Goal: Task Accomplishment & Management: Use online tool/utility

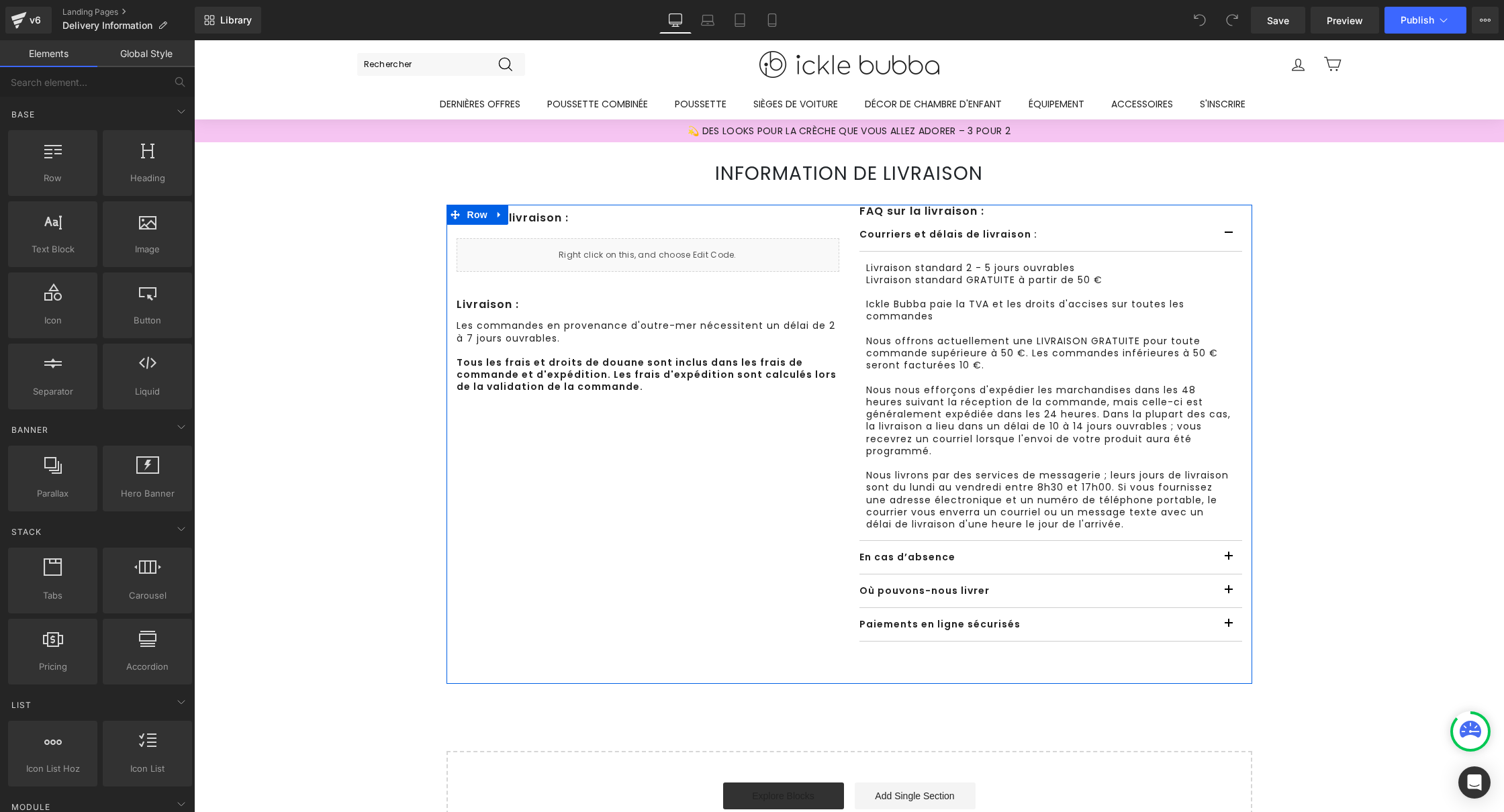
click at [664, 248] on div "Liquid" at bounding box center [647, 254] width 382 height 33
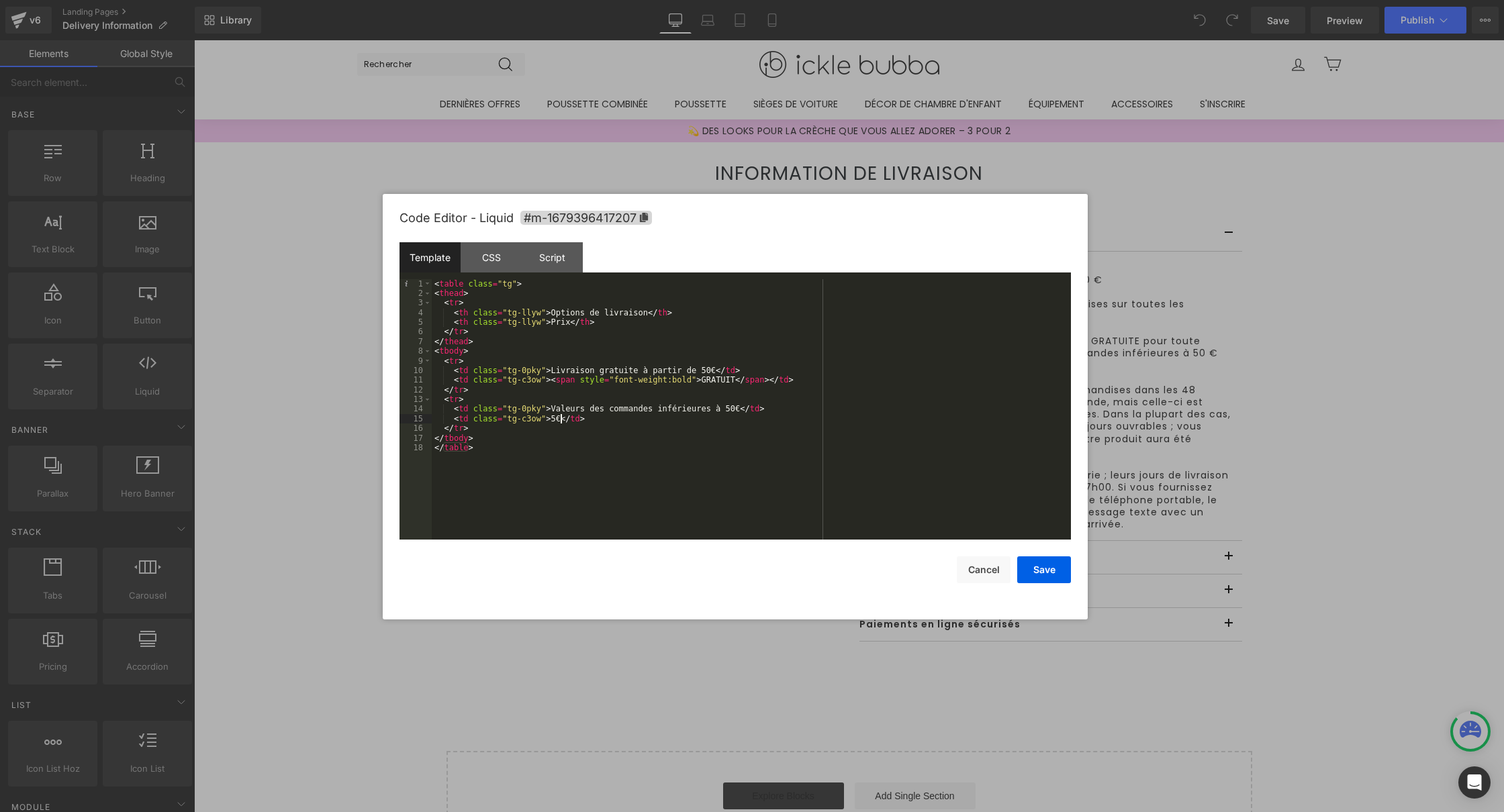
click at [559, 421] on div "< table class = "tg" > < thead > < tr > < th class = "tg-llyw" > Options de liv…" at bounding box center [752, 418] width 640 height 280
click at [1059, 575] on button "Save" at bounding box center [1044, 570] width 54 height 27
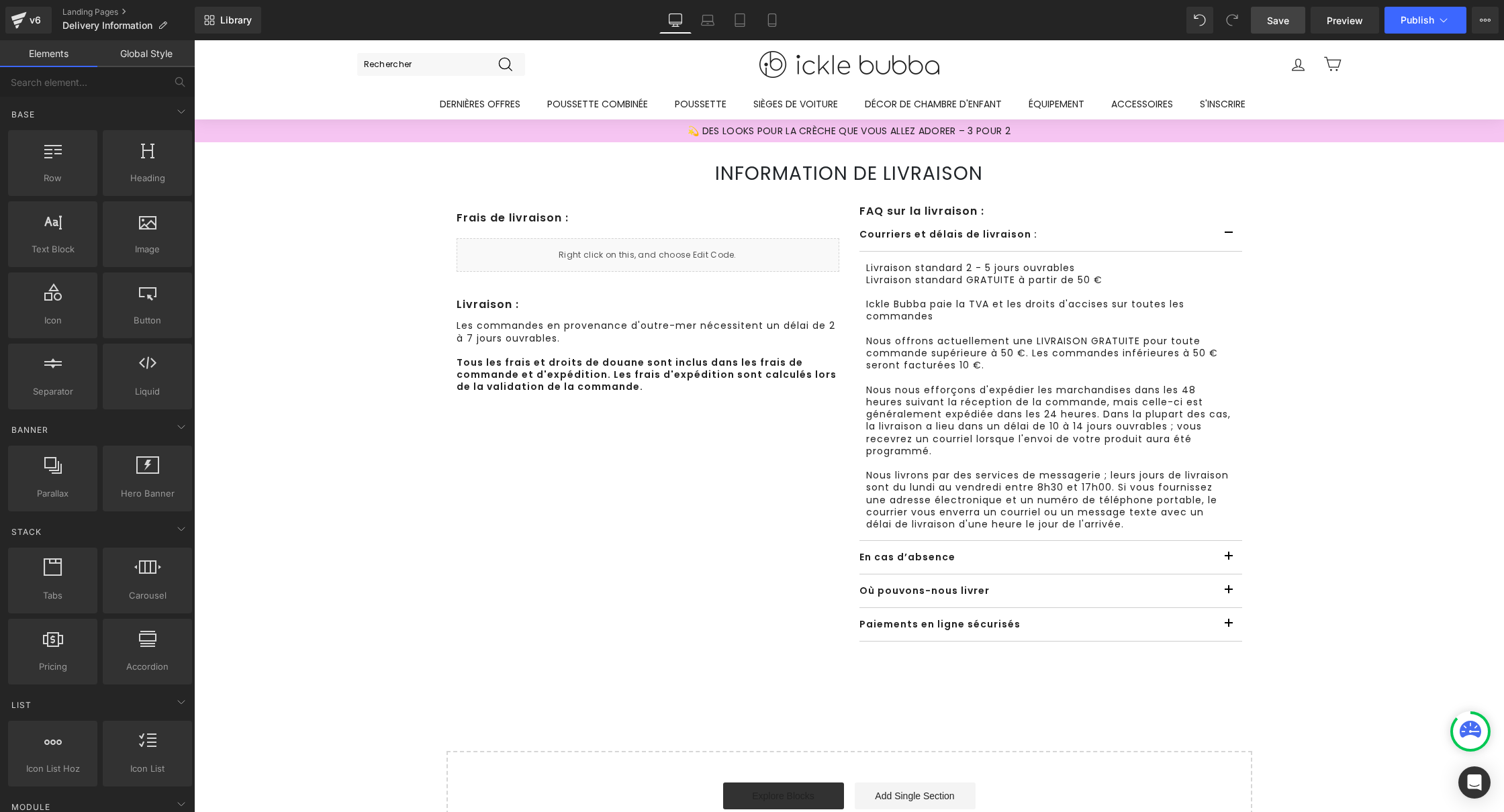
click at [1272, 26] on span "Save" at bounding box center [1277, 20] width 22 height 14
click at [1416, 24] on span "Publish" at bounding box center [1417, 20] width 33 height 10
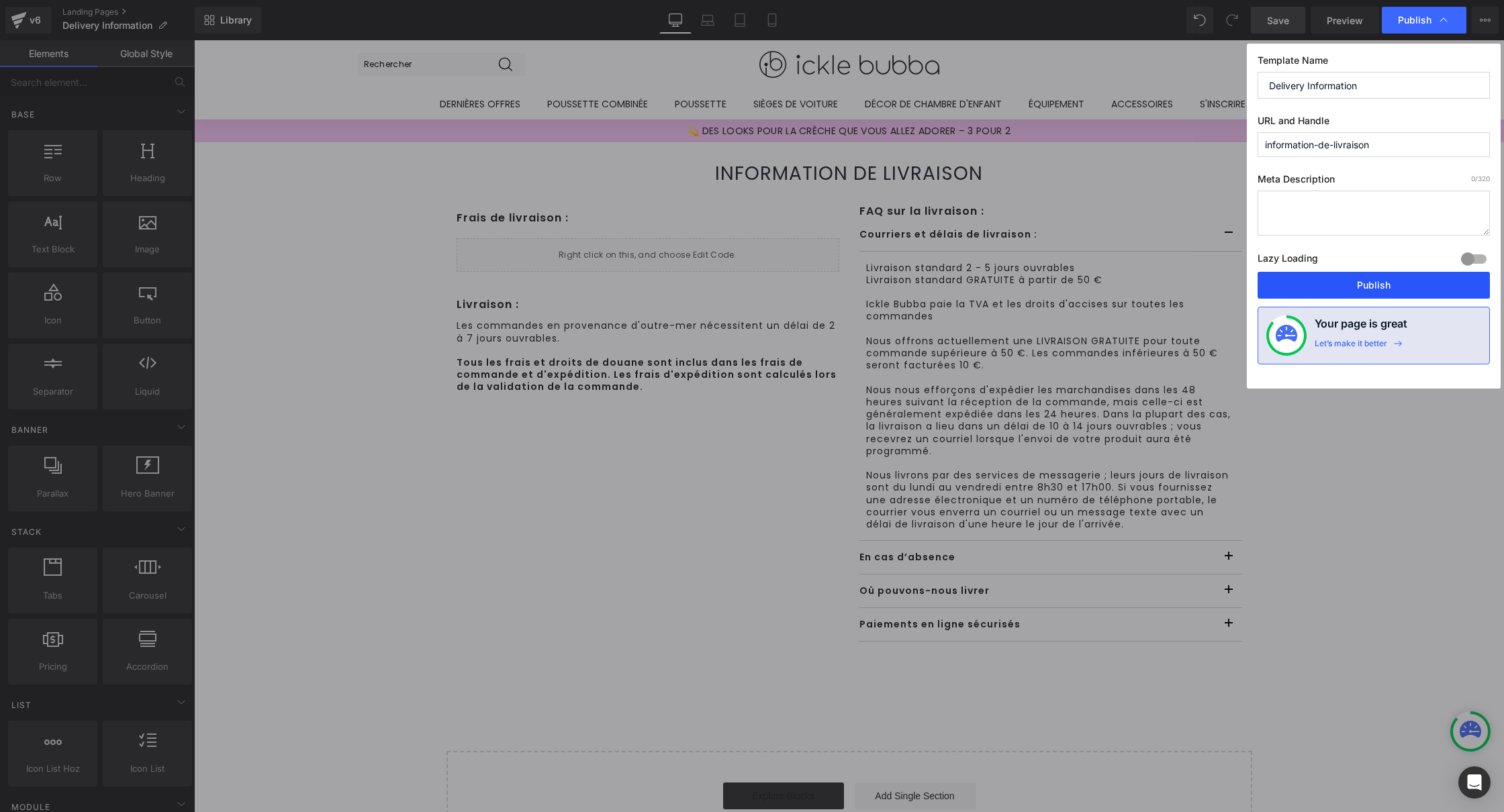
click at [1355, 279] on button "Publish" at bounding box center [1373, 286] width 232 height 27
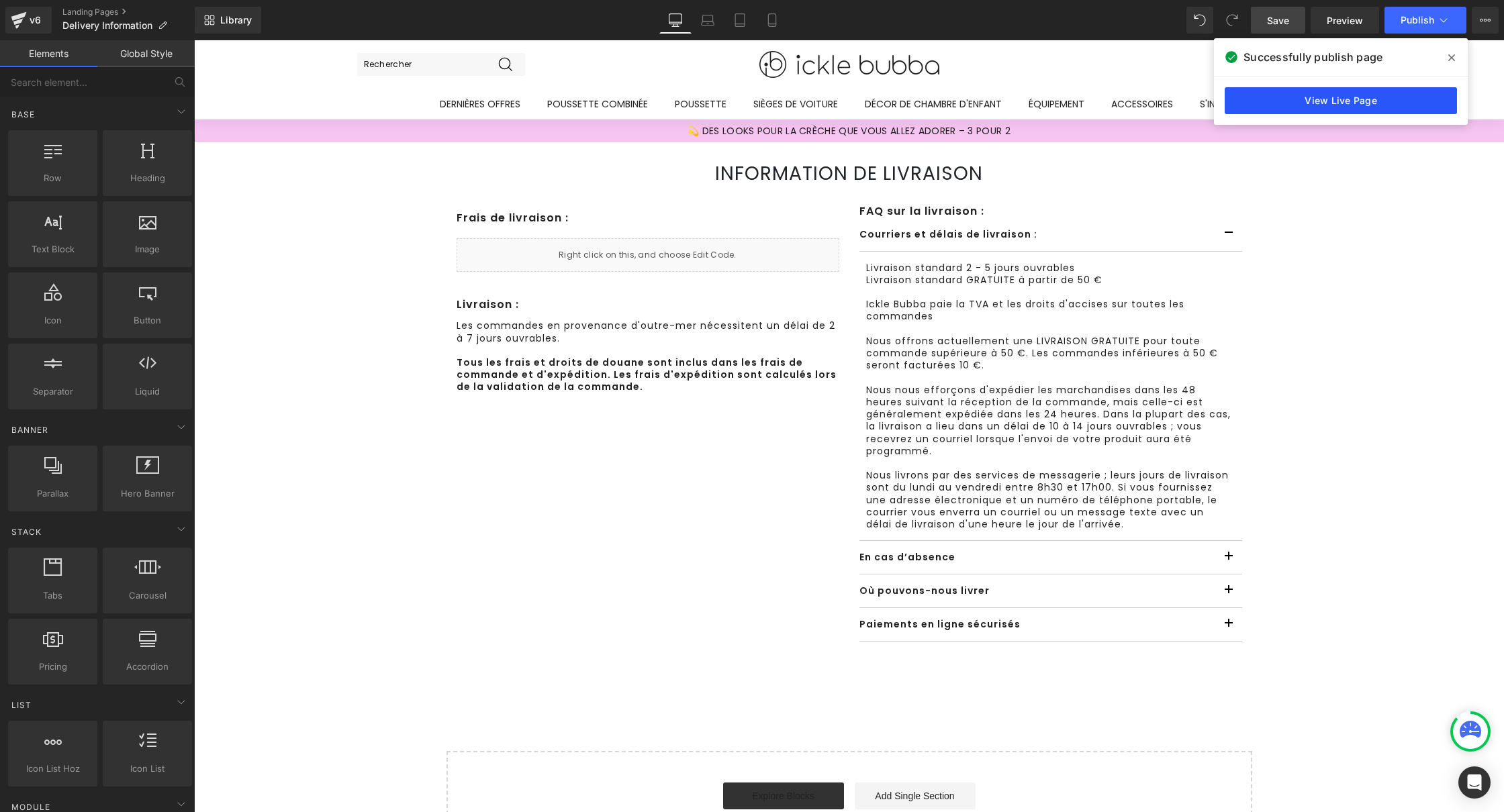
click at [1303, 98] on link "View Live Page" at bounding box center [1341, 101] width 232 height 27
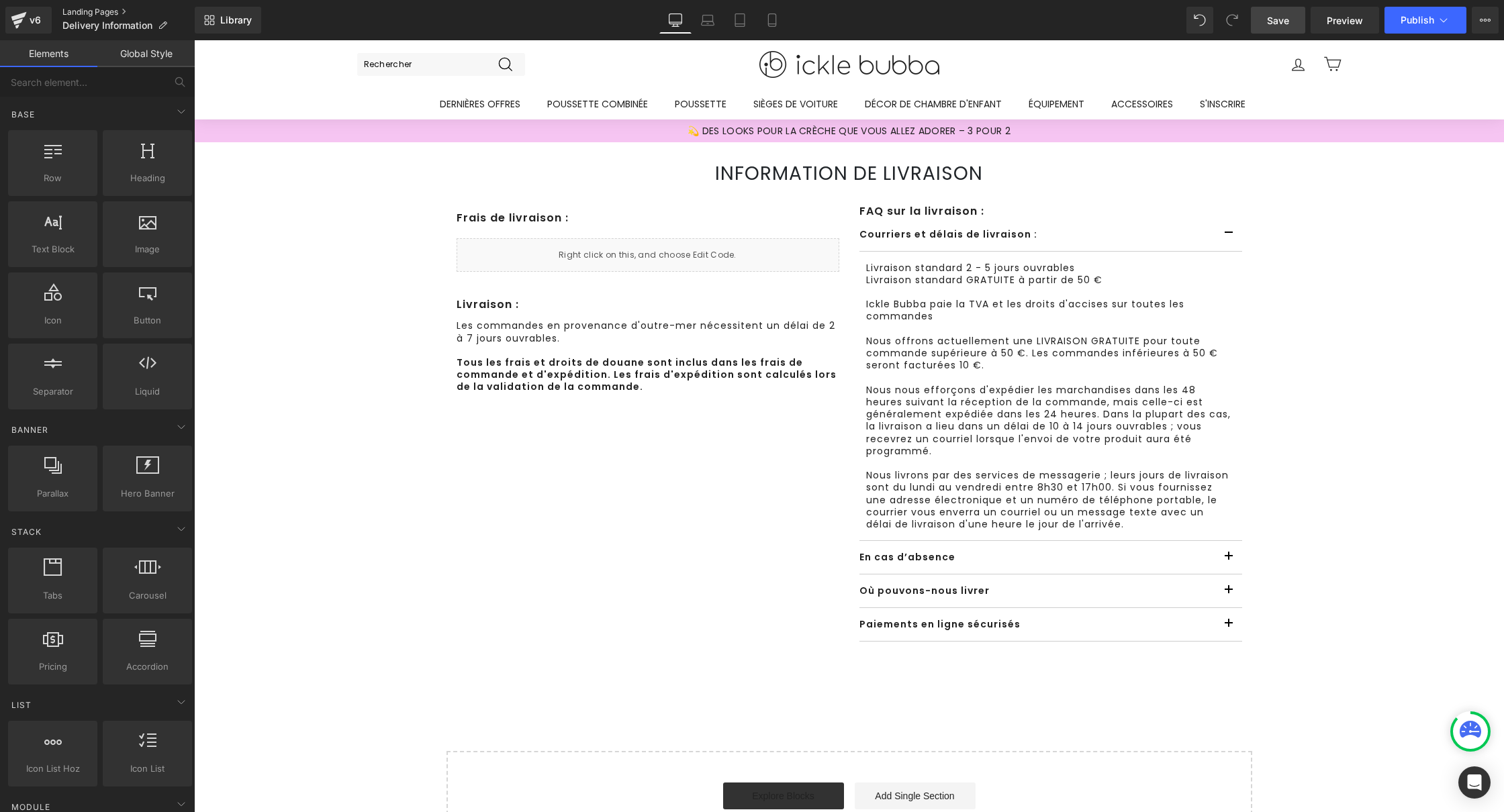
click at [102, 10] on link "Landing Pages" at bounding box center [128, 11] width 132 height 10
